Goal: Transaction & Acquisition: Download file/media

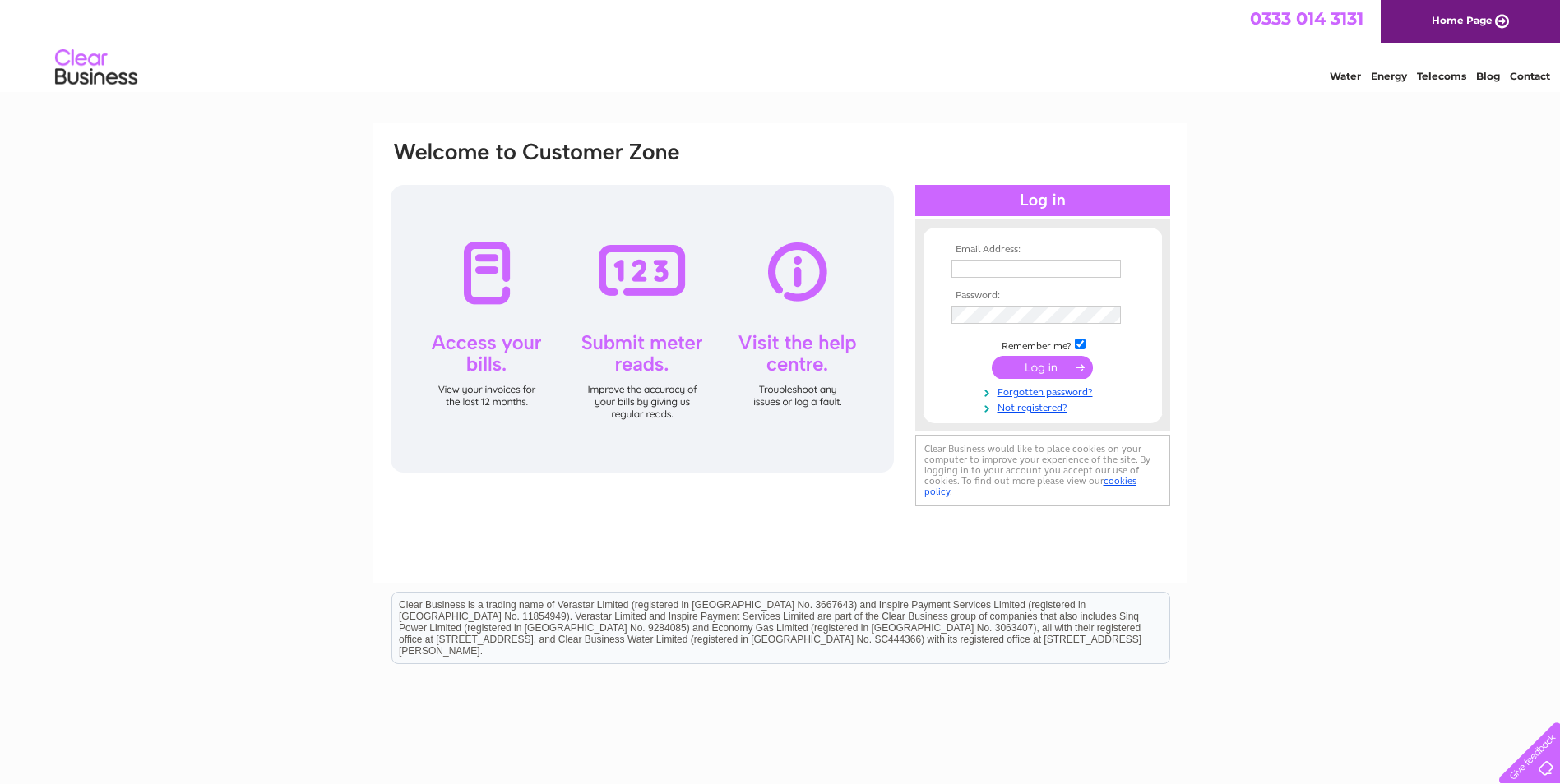
type input "elaine.roberts@inglishowie.com"
click at [1035, 361] on input "submit" at bounding box center [1042, 367] width 101 height 23
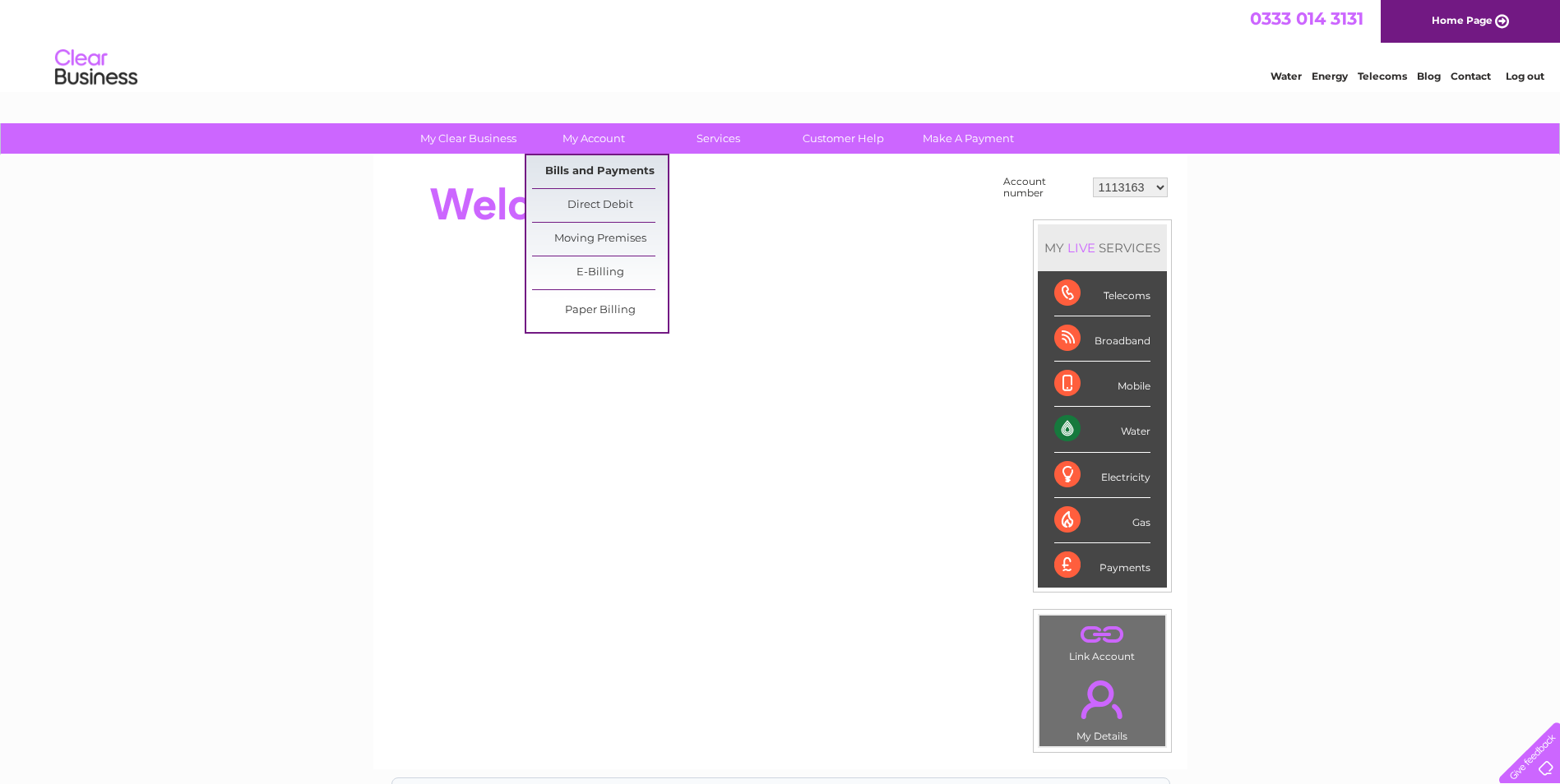
click at [616, 171] on link "Bills and Payments" at bounding box center [599, 171] width 136 height 33
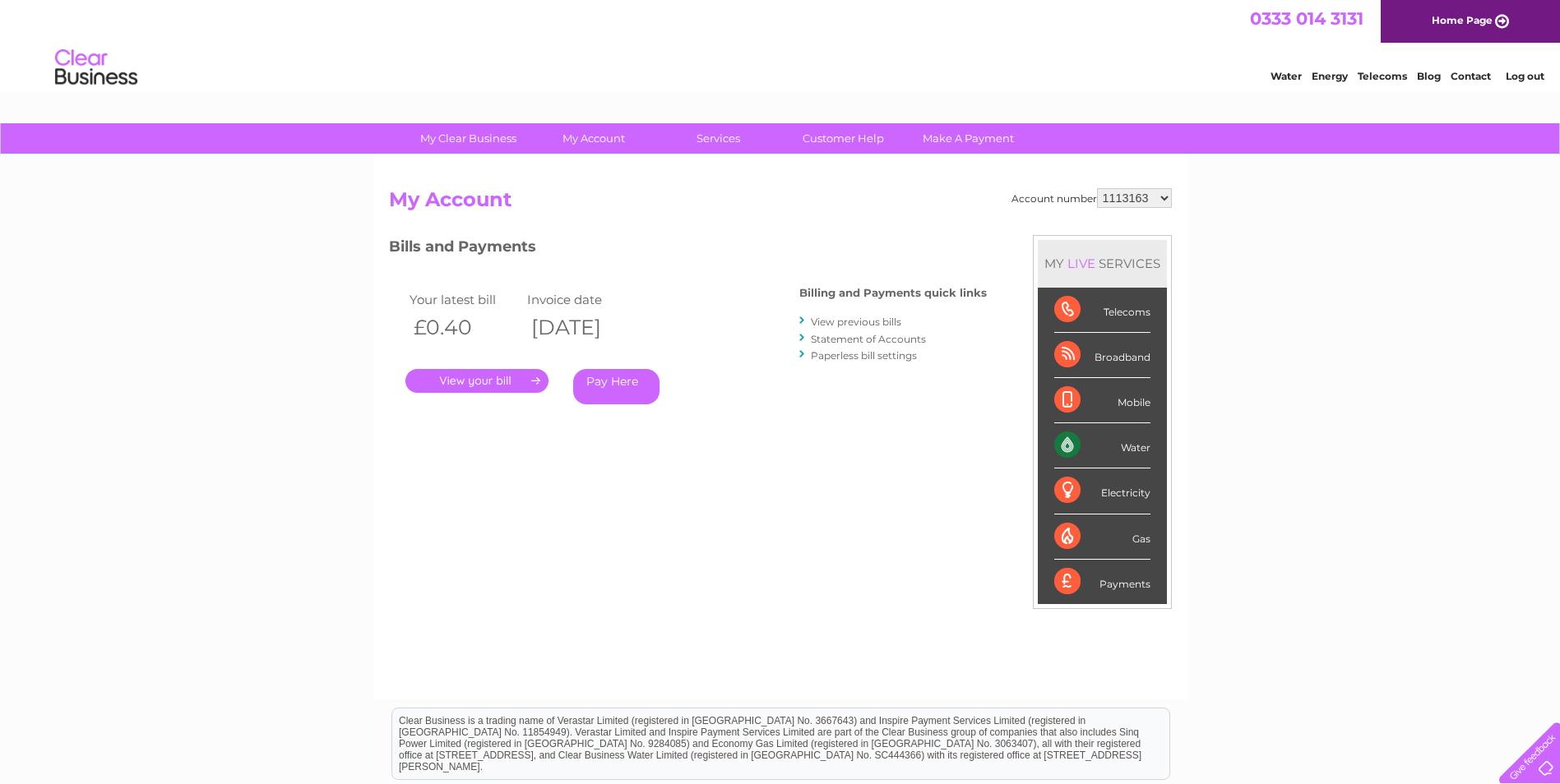
click at [870, 319] on link "View previous bills" at bounding box center [855, 321] width 90 height 12
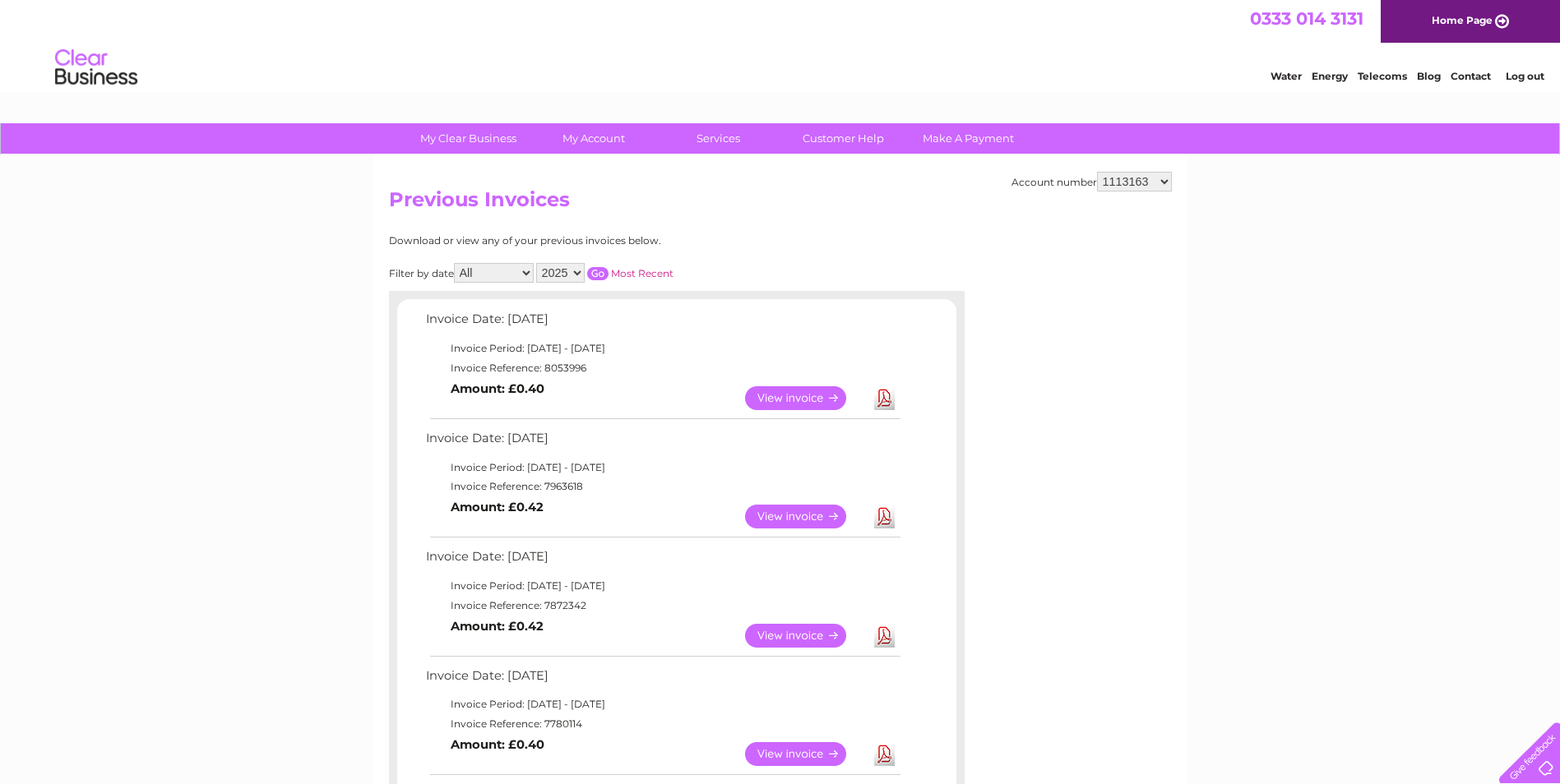
click at [1166, 173] on select "1113163 30300546 30313749" at bounding box center [1135, 182] width 75 height 20
click at [1146, 182] on select "1113163 30300546 30313749" at bounding box center [1135, 182] width 75 height 20
click at [1147, 178] on select "1113163 30300546 30313749" at bounding box center [1135, 182] width 75 height 20
select select "30313749"
click at [1097, 172] on select "1113163 30300546 30313749" at bounding box center [1135, 182] width 75 height 20
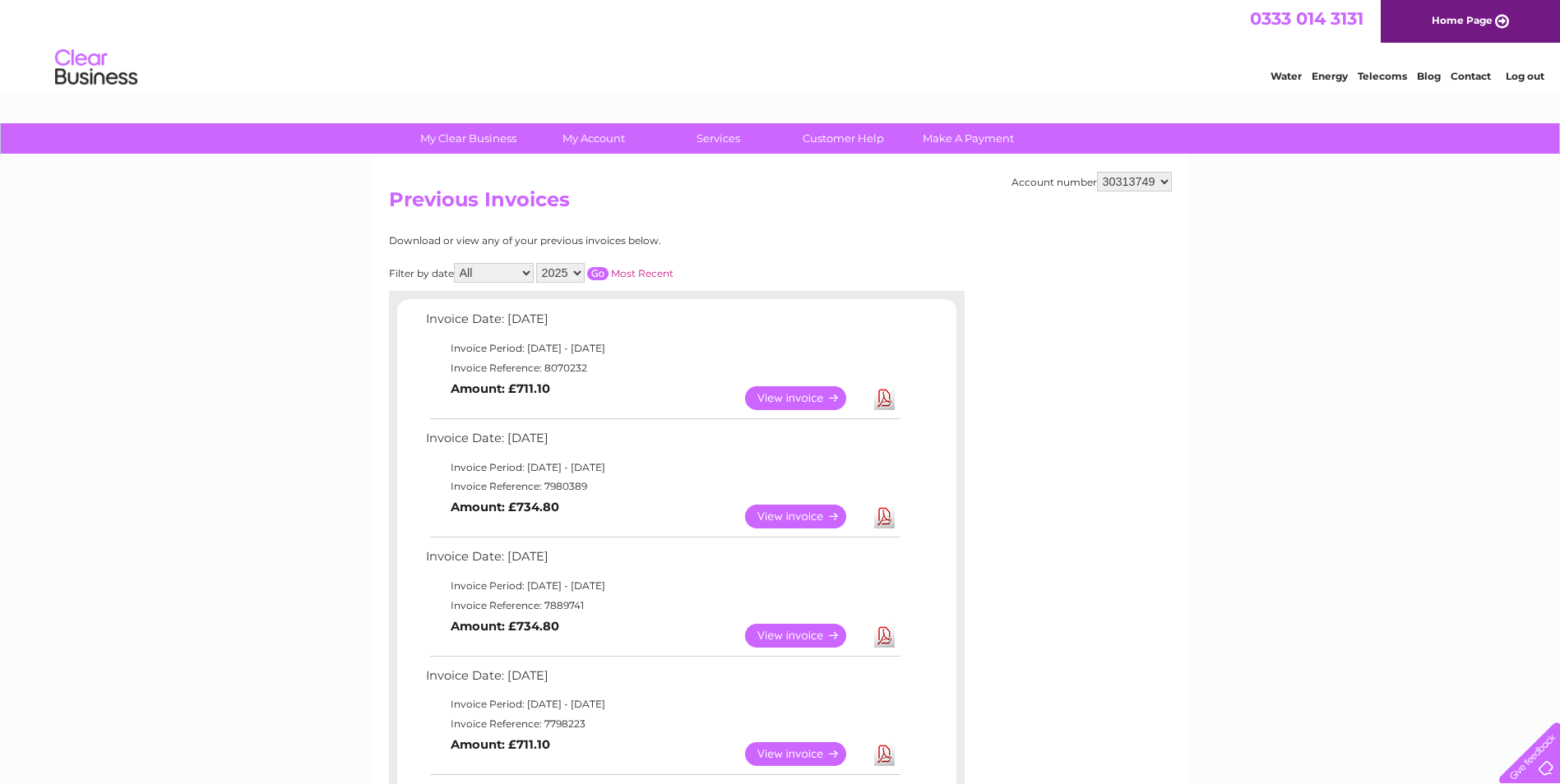
click at [882, 396] on link "Download" at bounding box center [883, 398] width 21 height 24
